Goal: Transaction & Acquisition: Purchase product/service

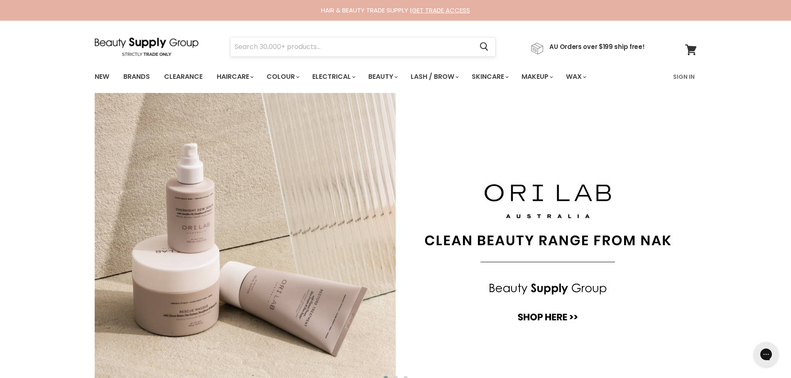
click at [326, 44] on input "Search" at bounding box center [351, 46] width 243 height 19
type input "black eyeshadow"
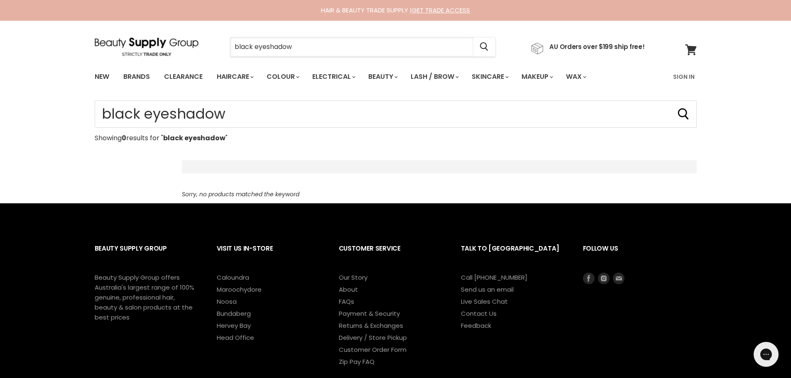
drag, startPoint x: 255, startPoint y: 48, endPoint x: 226, endPoint y: 48, distance: 29.1
click at [226, 48] on div "black eyeshadow Cancel" at bounding box center [363, 46] width 308 height 19
type input "eyeshadow"
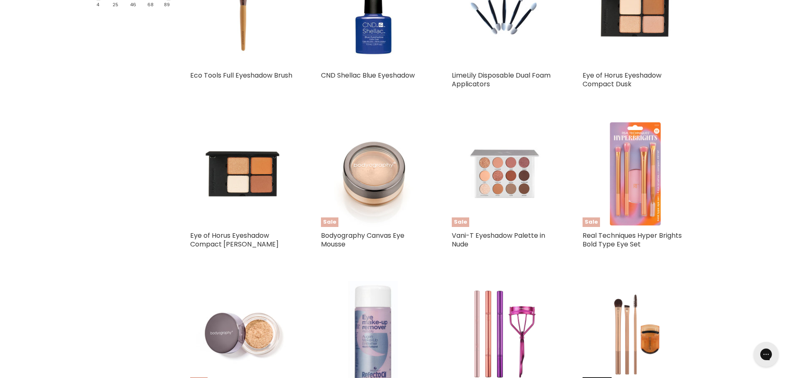
scroll to position [415, 0]
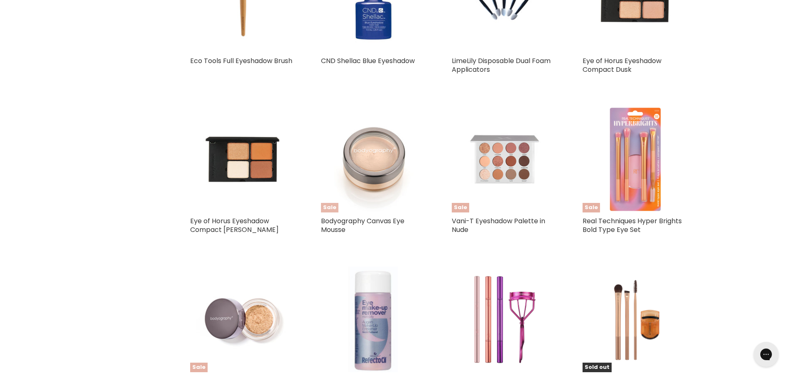
click at [368, 166] on img "Main content" at bounding box center [374, 160] width 106 height 106
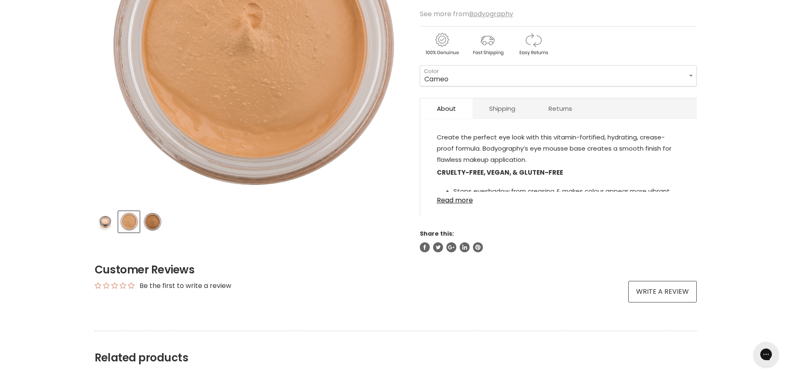
scroll to position [208, 0]
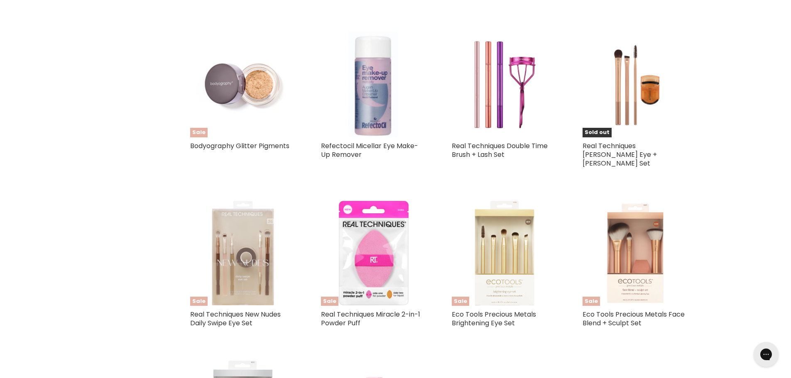
scroll to position [597, 0]
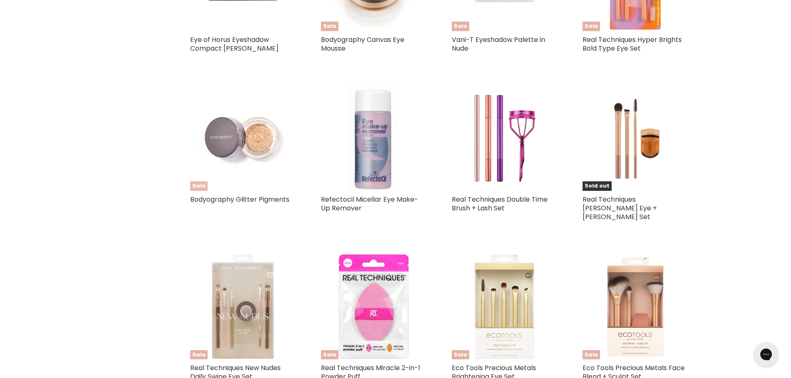
click at [252, 150] on img "Main content" at bounding box center [243, 138] width 106 height 106
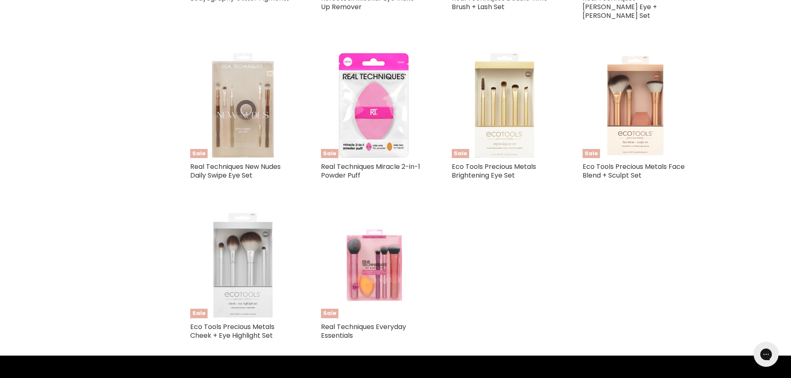
scroll to position [757, 0]
